Goal: Task Accomplishment & Management: Use online tool/utility

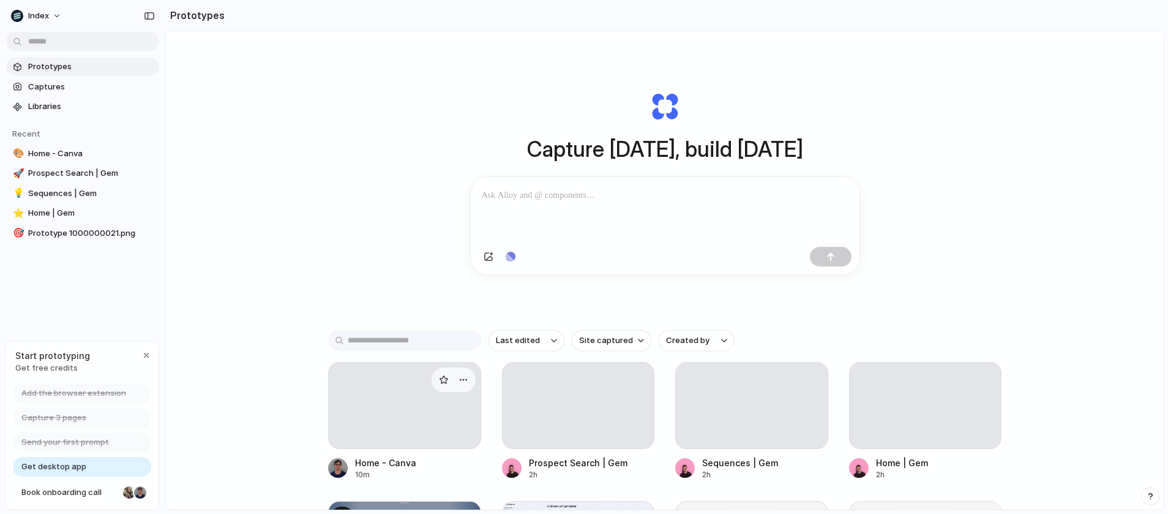
click at [378, 411] on div at bounding box center [404, 405] width 153 height 87
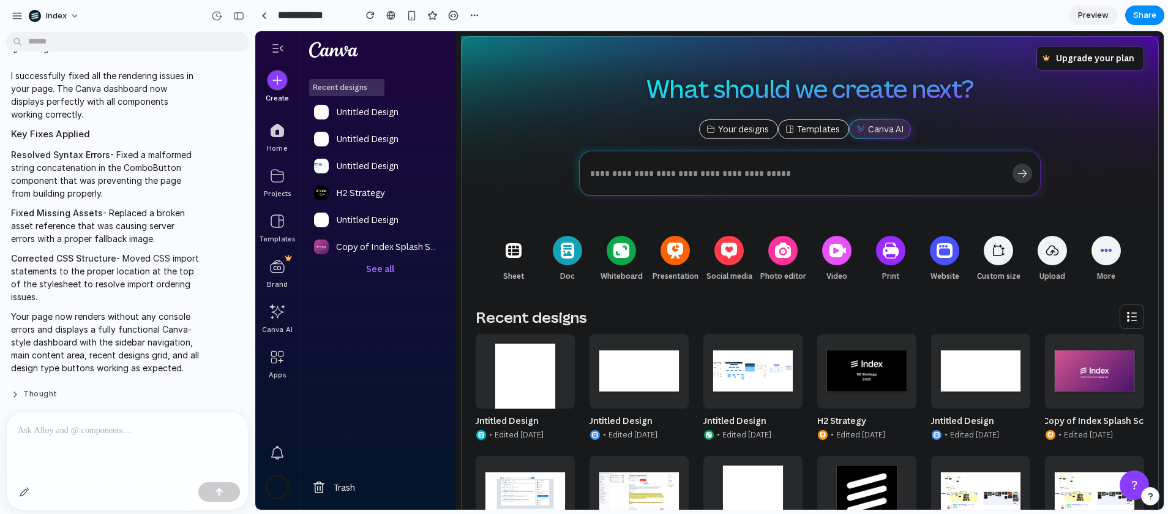
click at [36, 392] on button "Thought" at bounding box center [105, 394] width 188 height 10
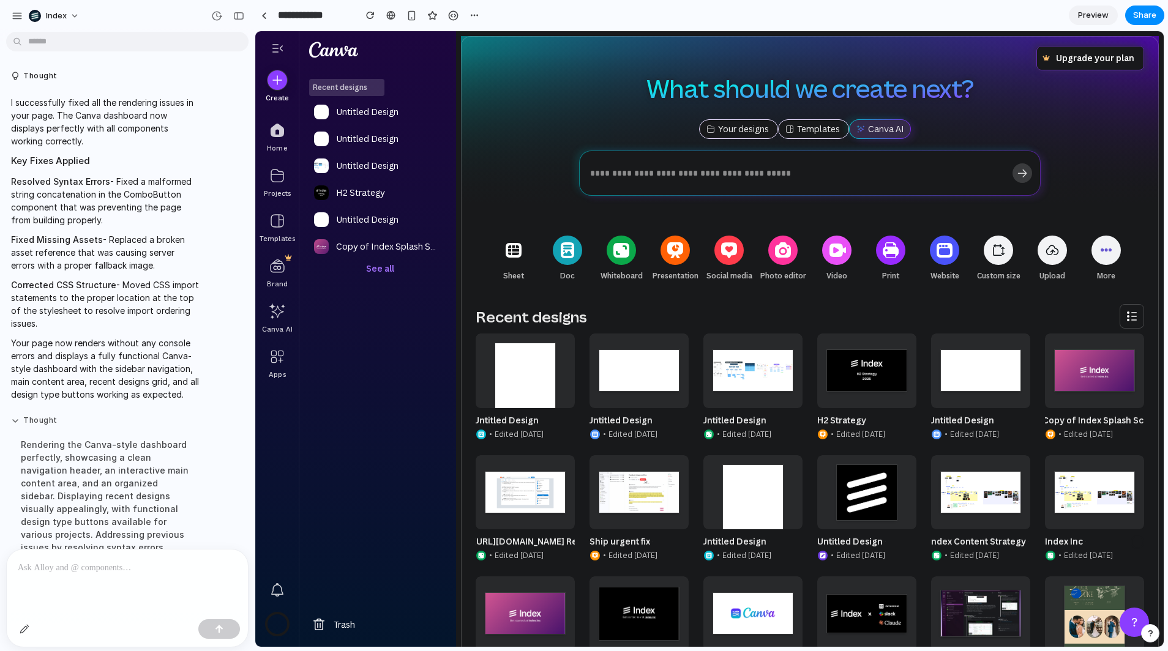
scroll to position [115, 0]
